Goal: Use online tool/utility: Utilize a website feature to perform a specific function

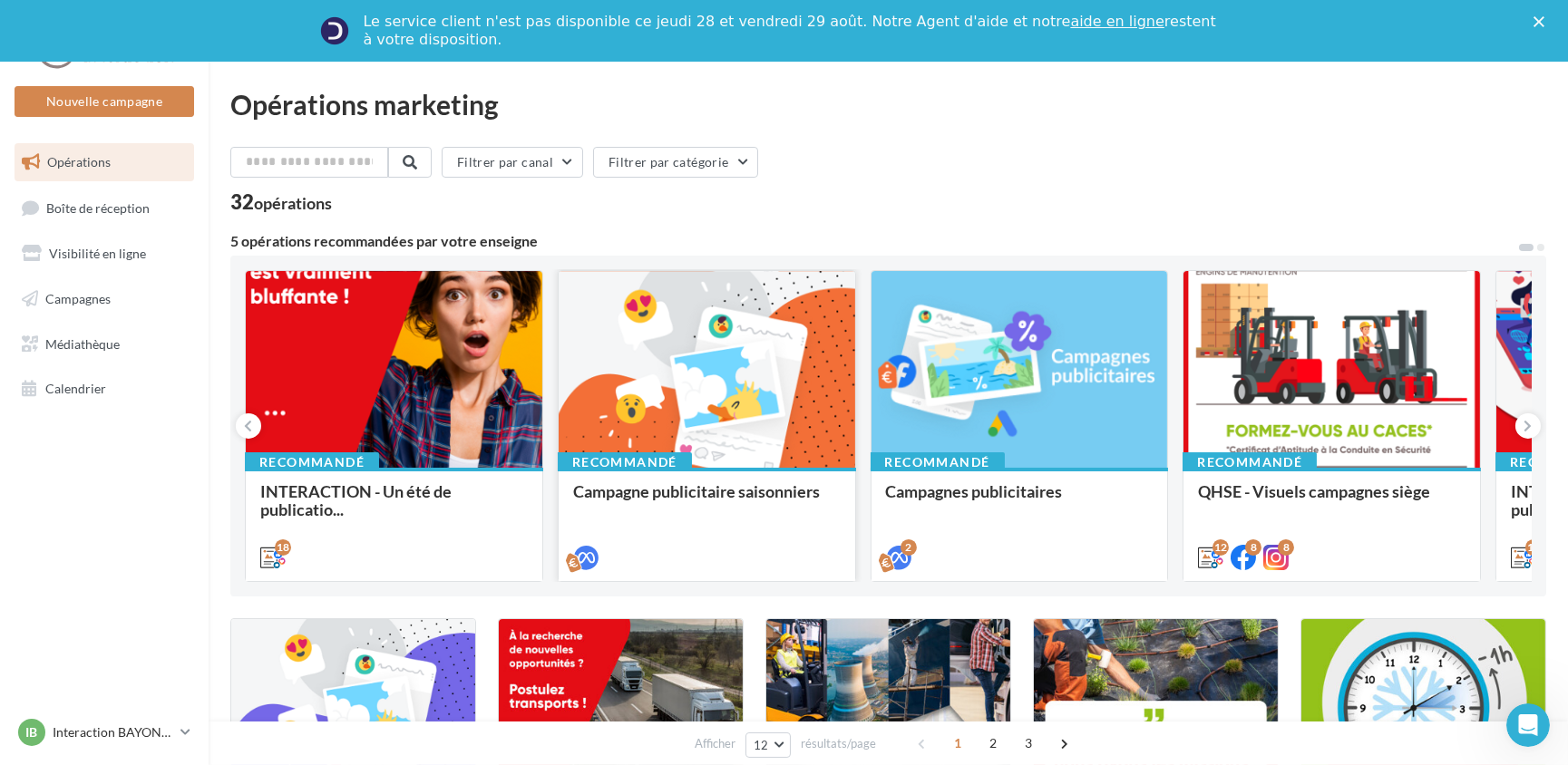
click at [762, 346] on div at bounding box center [706, 370] width 296 height 199
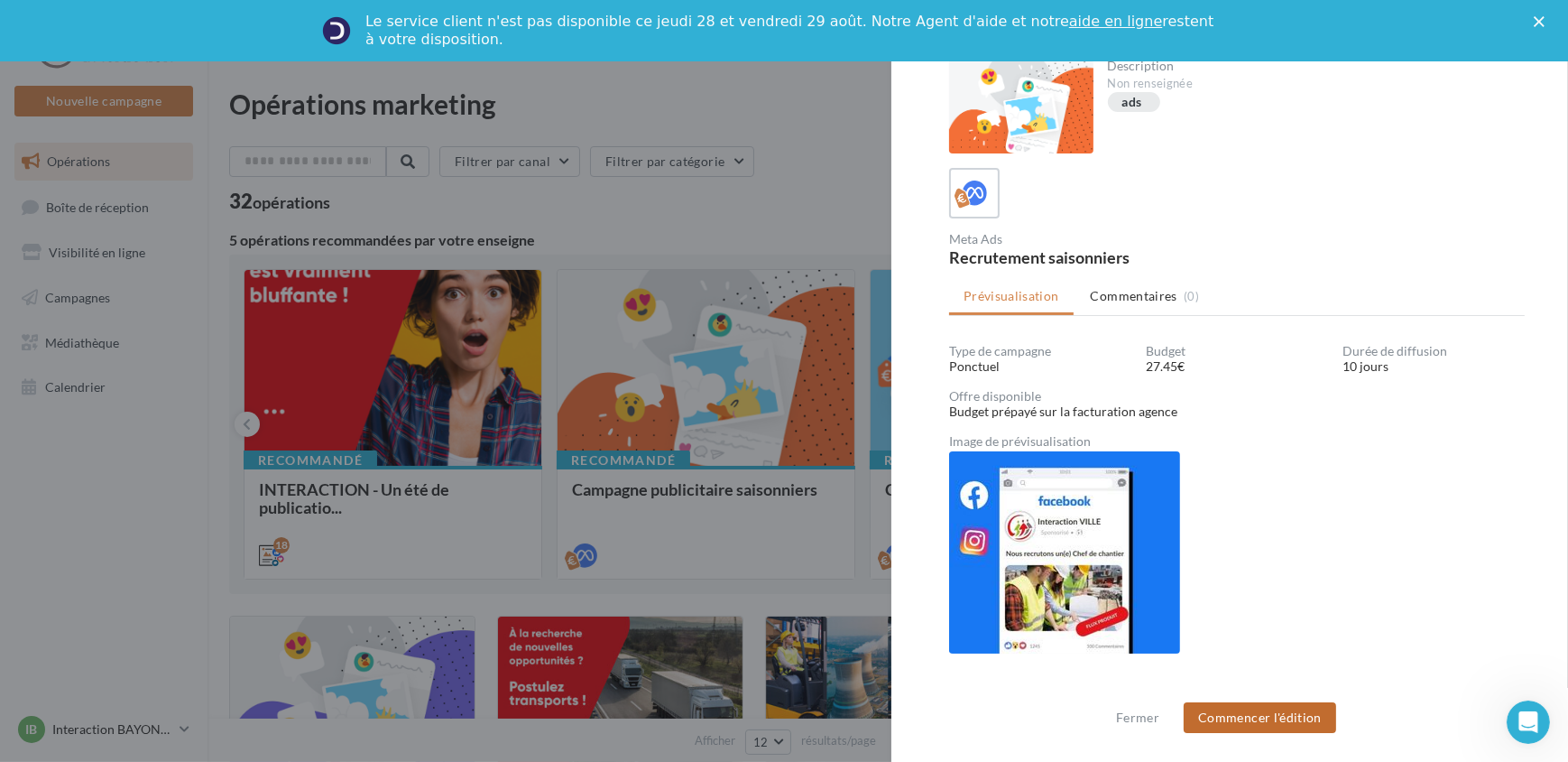
click at [1250, 717] on button "Commencer l'édition" at bounding box center [1260, 717] width 153 height 30
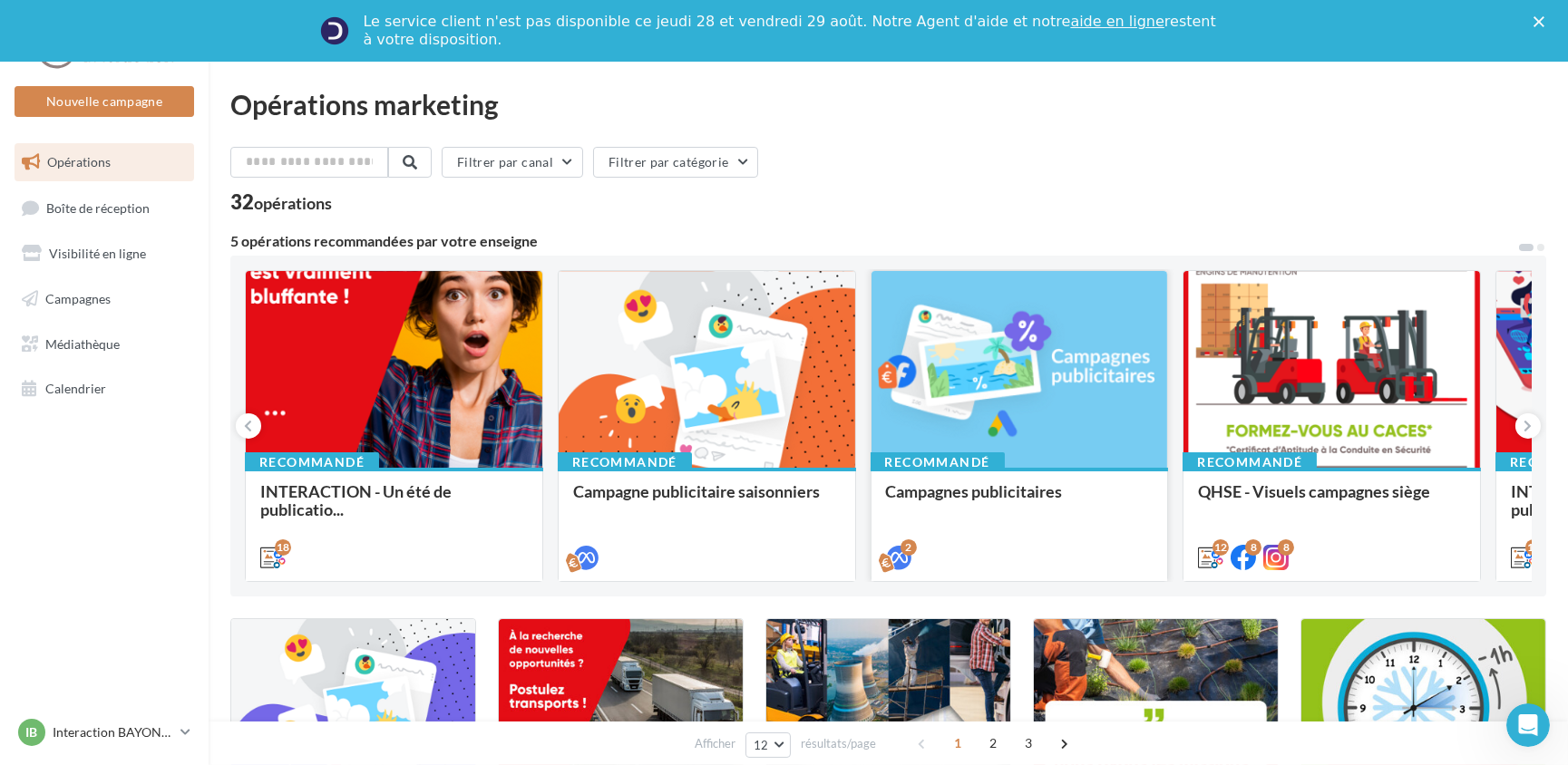
click at [1082, 423] on div at bounding box center [1019, 370] width 296 height 199
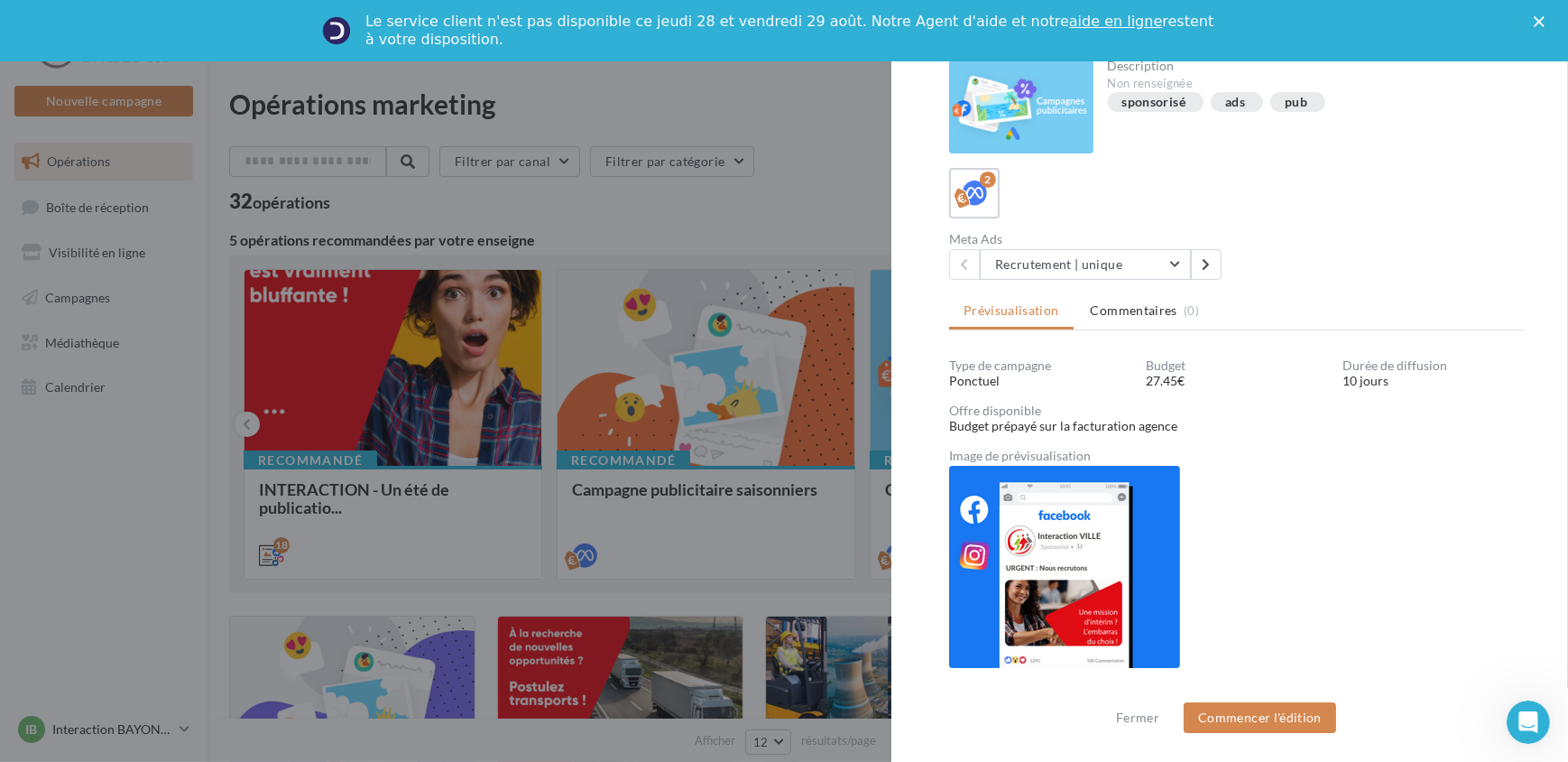
click at [681, 334] on div at bounding box center [784, 381] width 1568 height 762
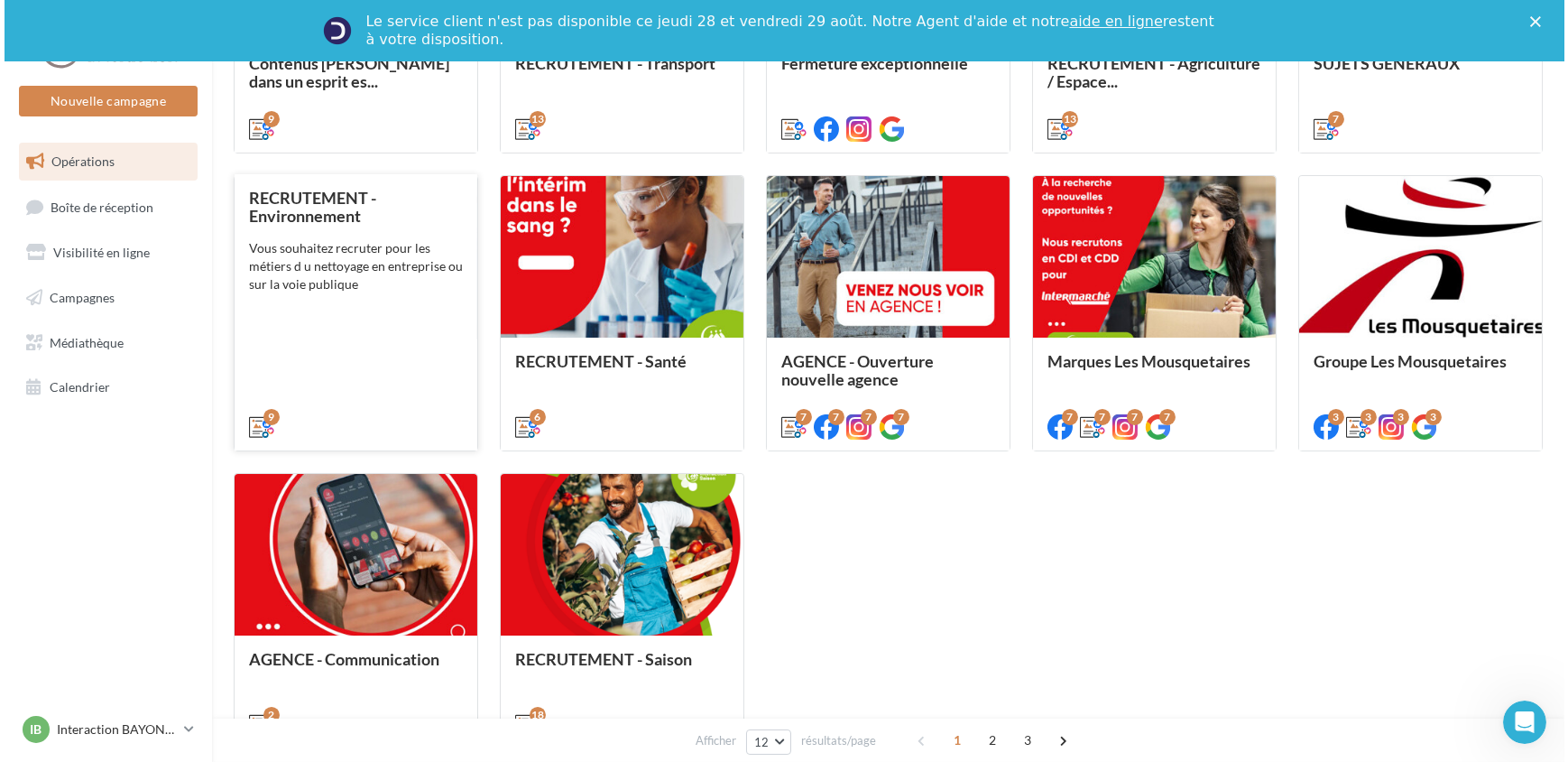
scroll to position [876, 0]
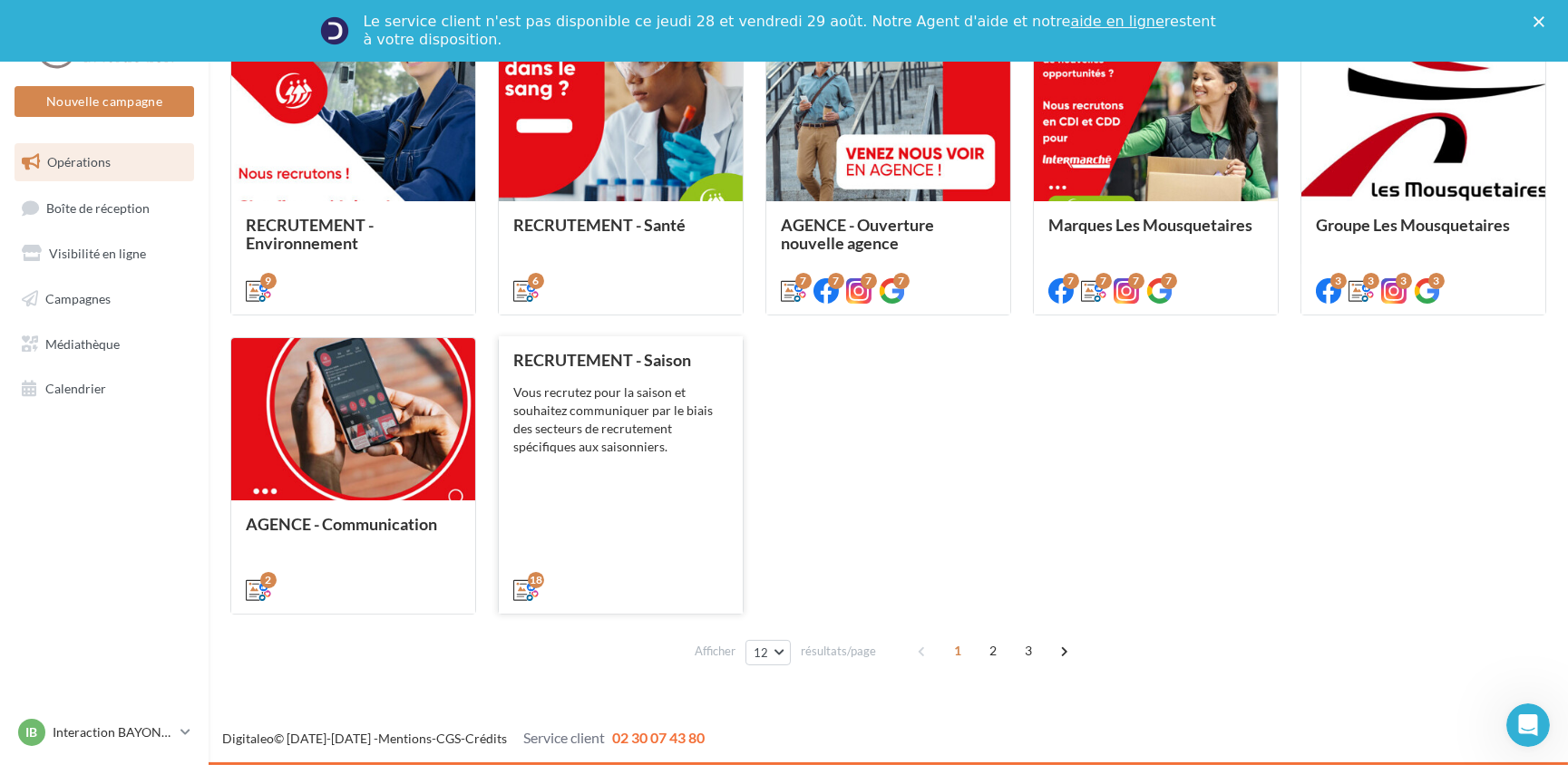
click at [651, 415] on div "Vous recrutez pour la saison et souhaitez communiquer par le biais des secteurs…" at bounding box center [620, 419] width 214 height 72
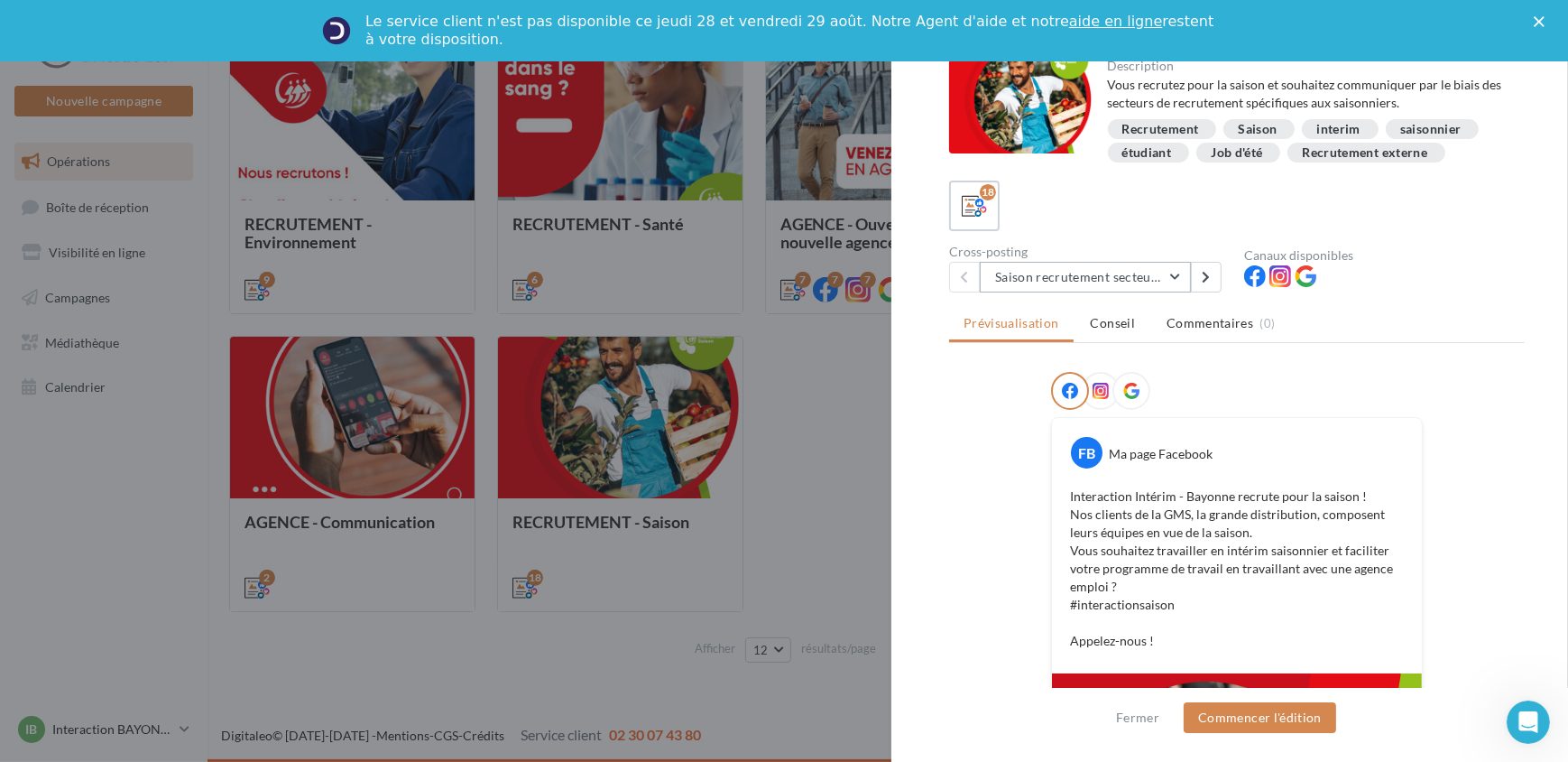
click at [1102, 279] on button "Saison recrutement secteur GMS" at bounding box center [1085, 277] width 212 height 30
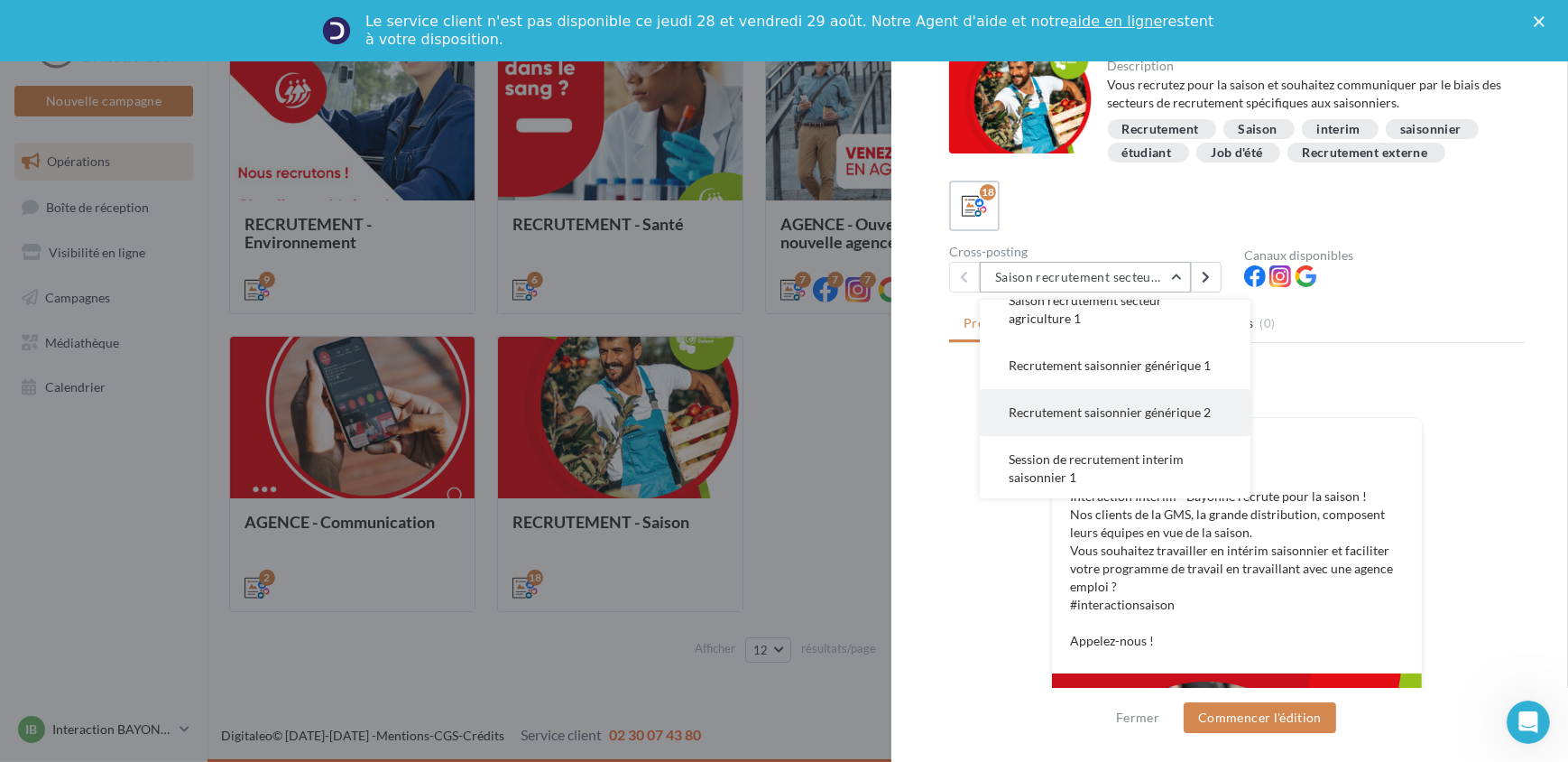
scroll to position [246, 0]
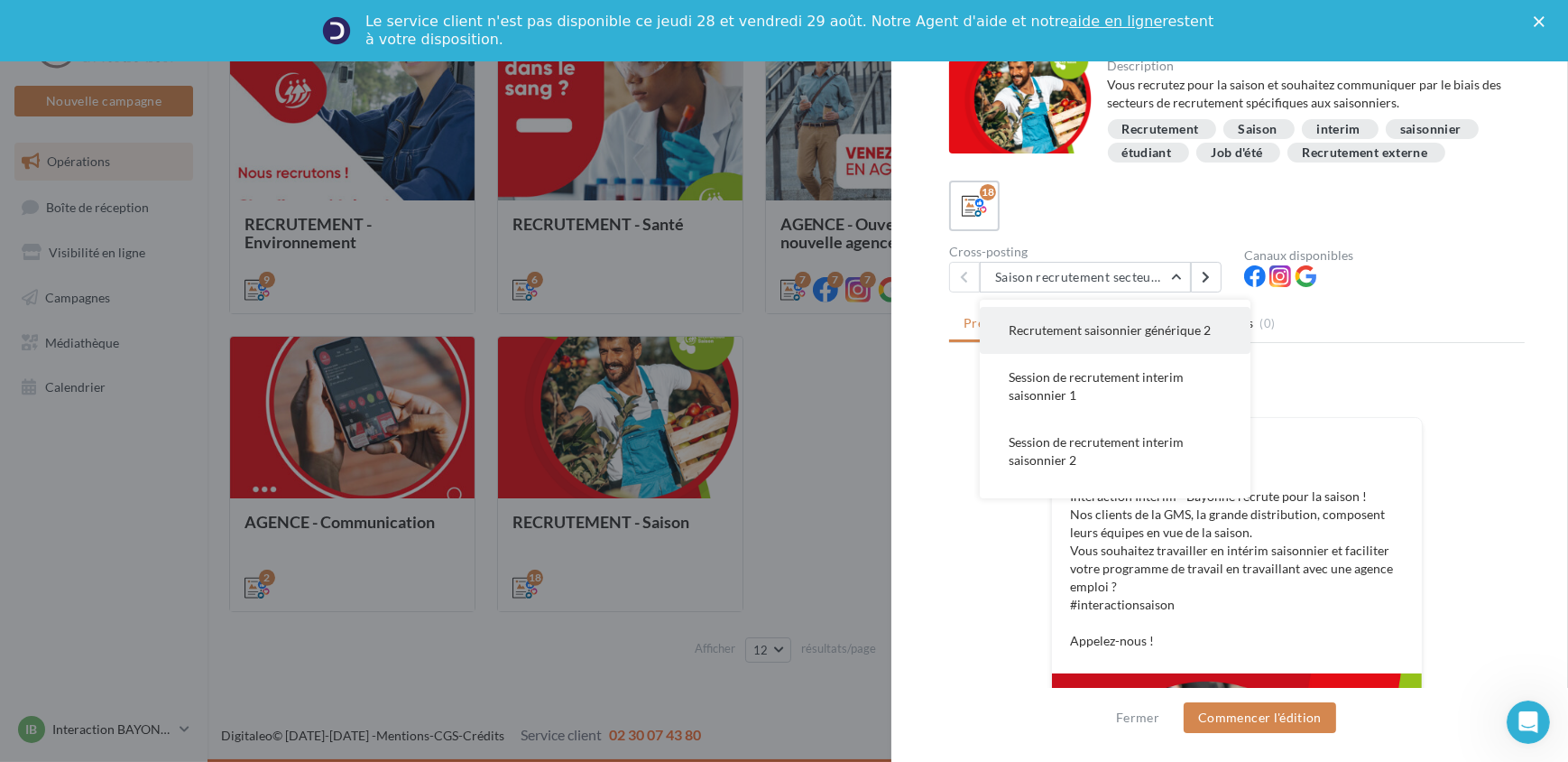
click at [1168, 418] on button "Session de recrutement interim saisonnier 1" at bounding box center [1115, 386] width 270 height 65
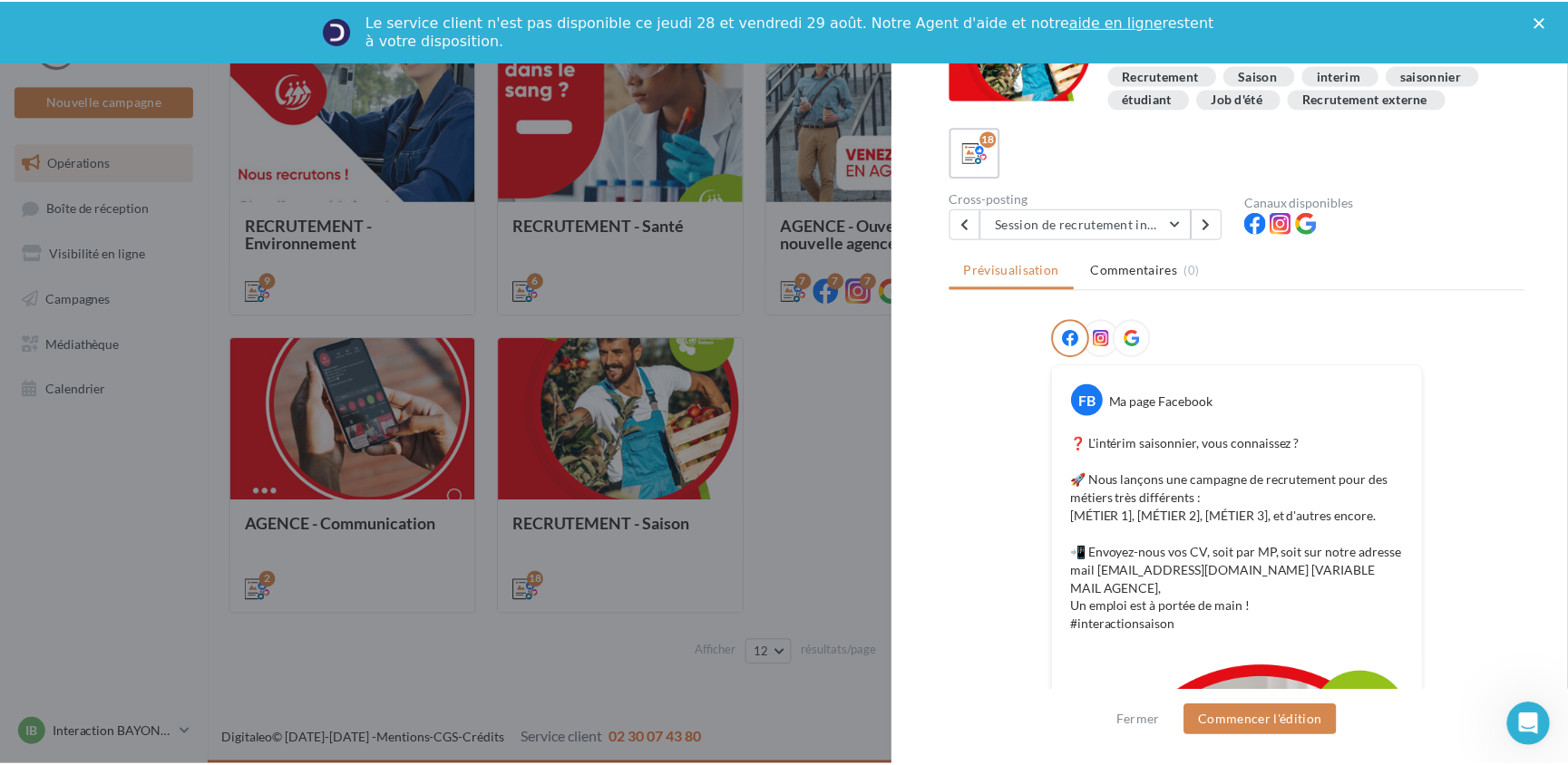
scroll to position [137, 0]
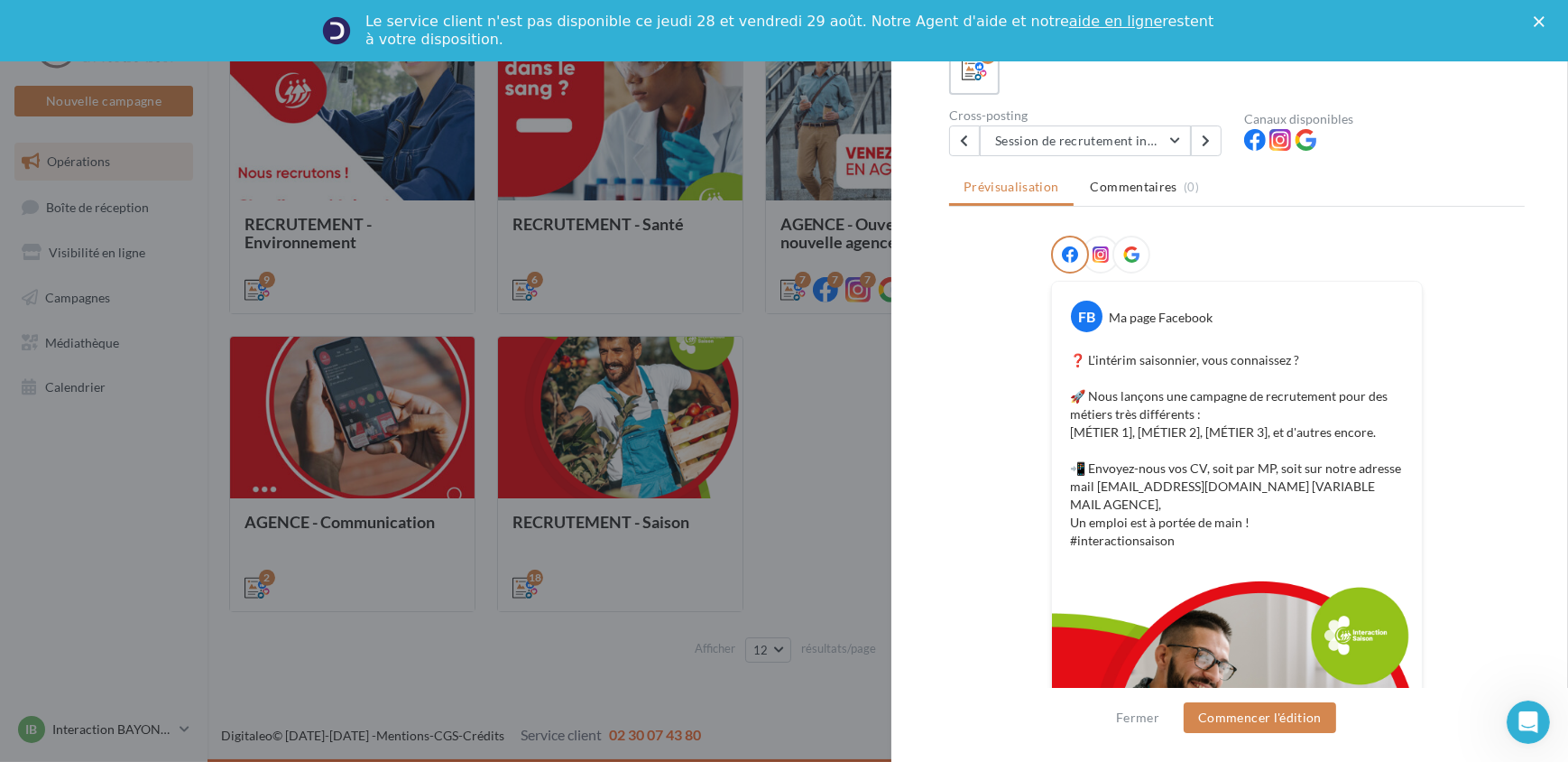
click at [806, 441] on div at bounding box center [784, 381] width 1568 height 762
